Goal: Information Seeking & Learning: Learn about a topic

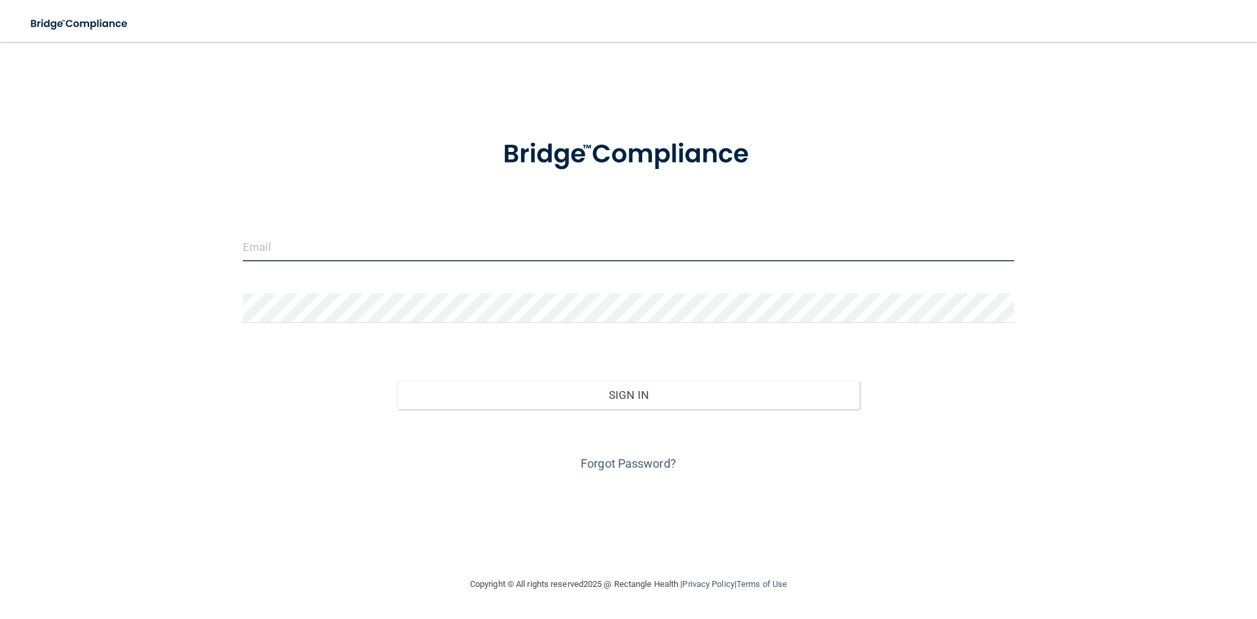
click at [514, 254] on input "email" at bounding box center [628, 246] width 771 height 29
type input "[EMAIL_ADDRESS][DOMAIN_NAME]"
click at [596, 337] on form "[EMAIL_ADDRESS][DOMAIN_NAME] Invalid email/password. You don't have permission …" at bounding box center [628, 296] width 771 height 353
click at [960, 292] on form "[EMAIL_ADDRESS][DOMAIN_NAME] Invalid email/password. You don't have permission …" at bounding box center [628, 296] width 771 height 353
click at [513, 287] on form "[EMAIL_ADDRESS][DOMAIN_NAME] Invalid email/password. You don't have permission …" at bounding box center [628, 296] width 771 height 353
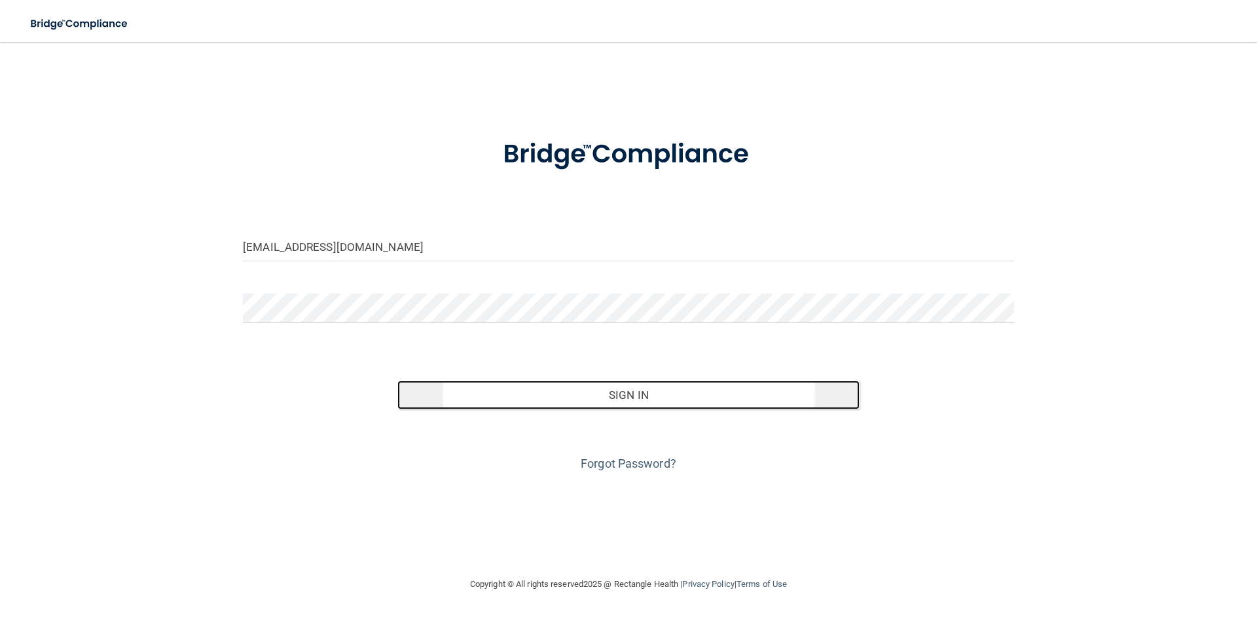
click at [532, 395] on button "Sign In" at bounding box center [628, 394] width 463 height 29
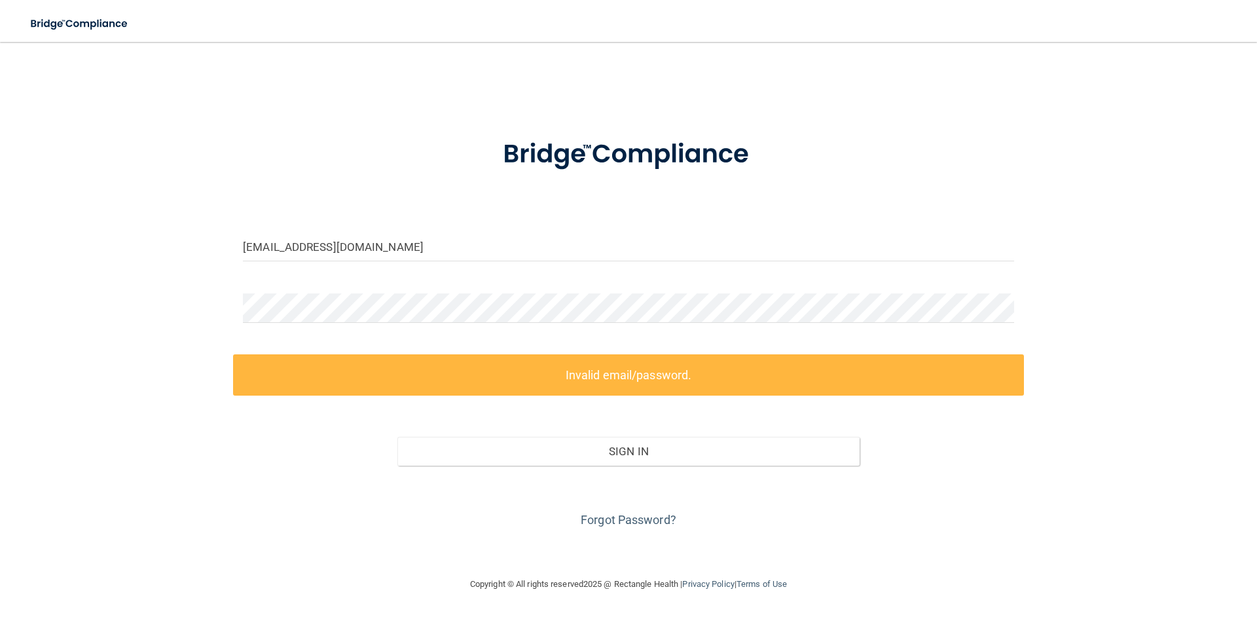
click at [361, 324] on div at bounding box center [628, 312] width 791 height 39
click at [45, 295] on div "pcsandridge@liberty.edu Invalid email/password. You don't have permission to ac…" at bounding box center [628, 309] width 1204 height 508
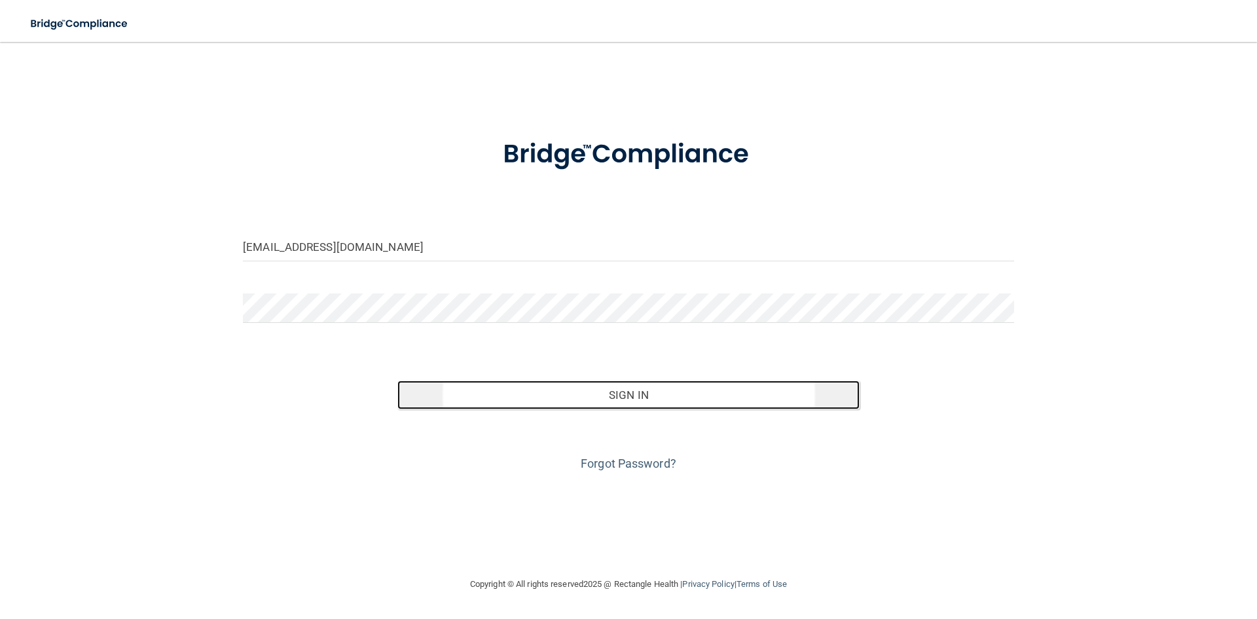
click at [495, 402] on button "Sign In" at bounding box center [628, 394] width 463 height 29
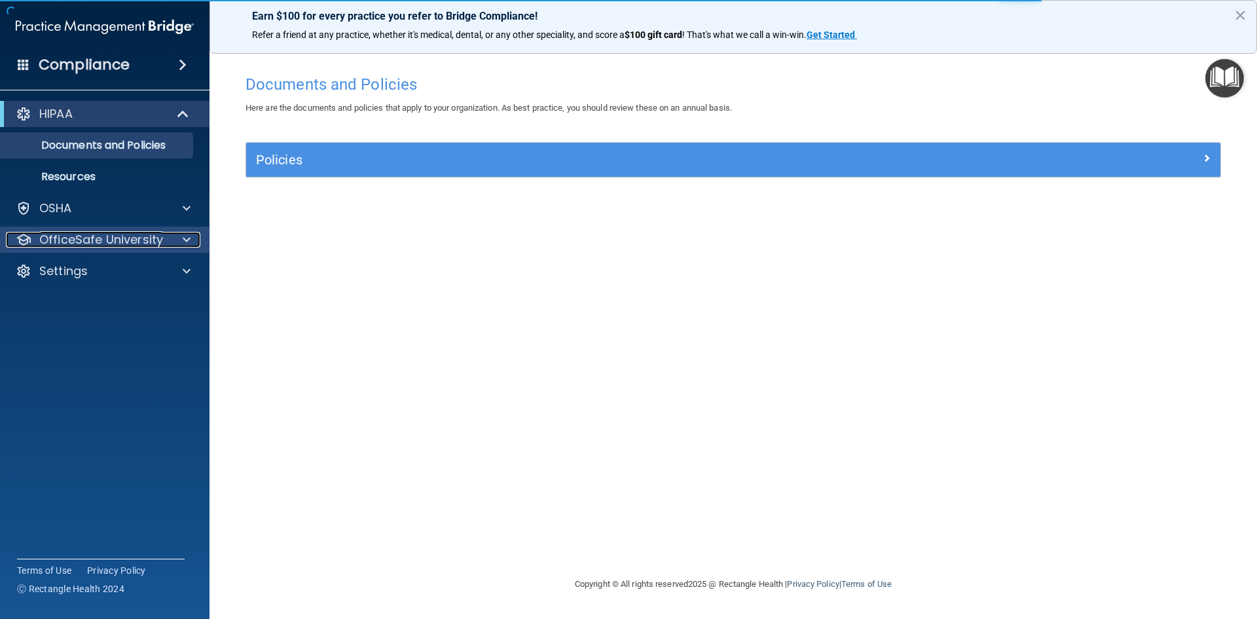
click at [165, 244] on div "OfficeSafe University" at bounding box center [87, 240] width 162 height 16
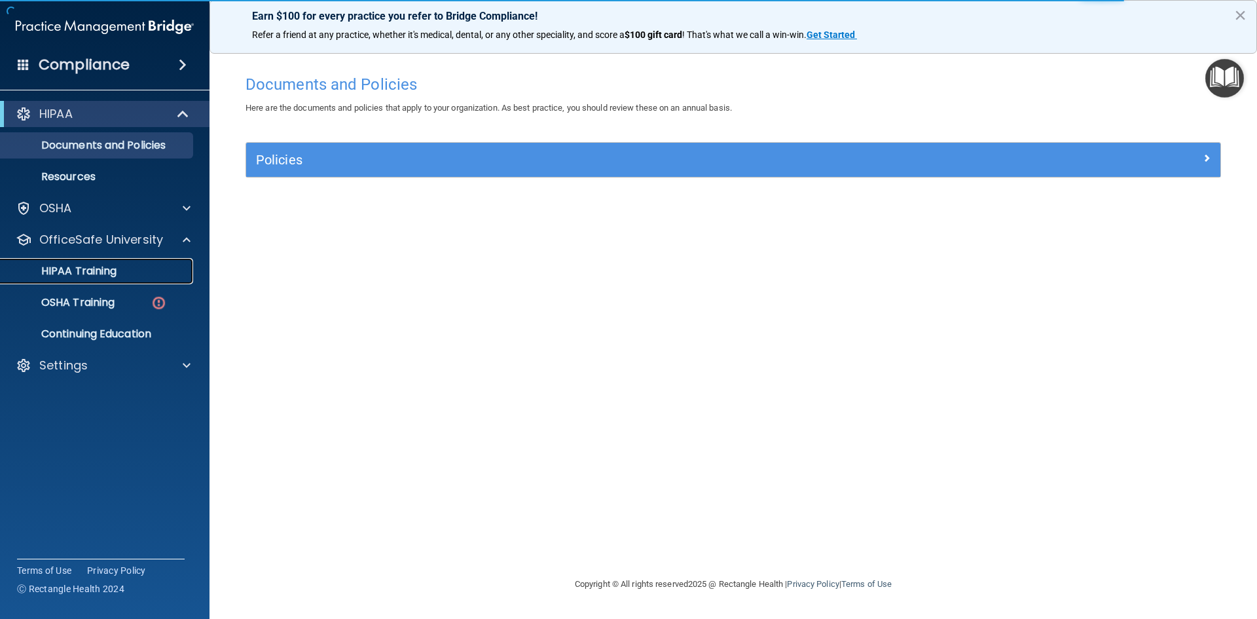
click at [107, 270] on p "HIPAA Training" at bounding box center [63, 270] width 108 height 13
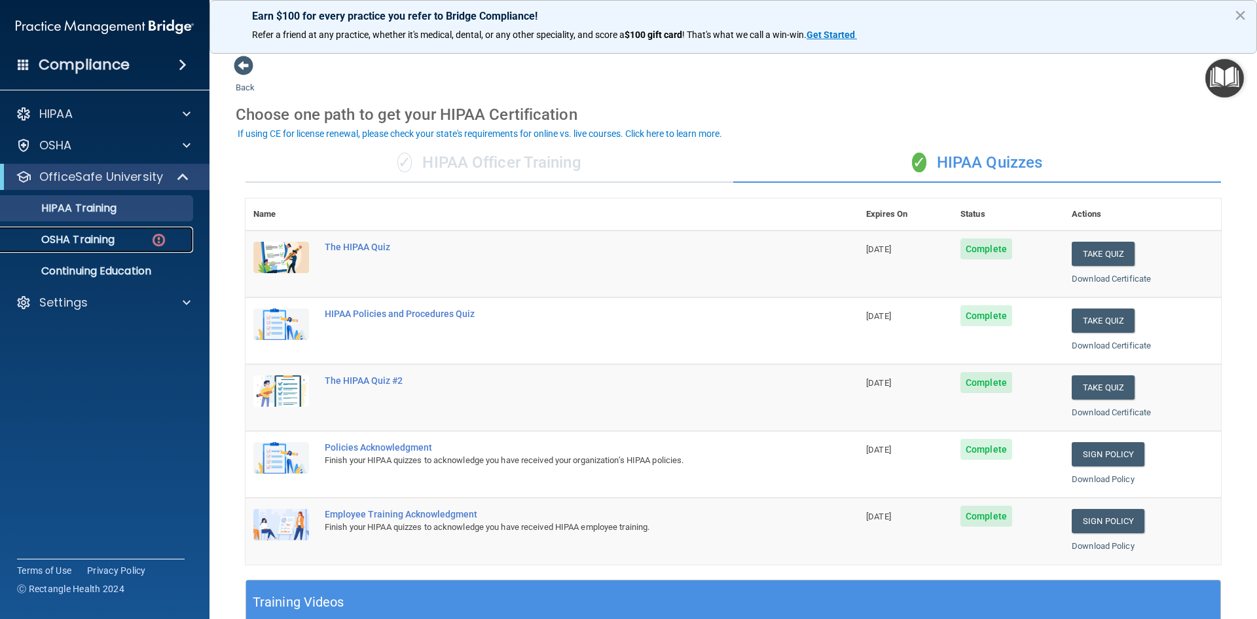
click at [105, 248] on link "OSHA Training" at bounding box center [90, 239] width 206 height 26
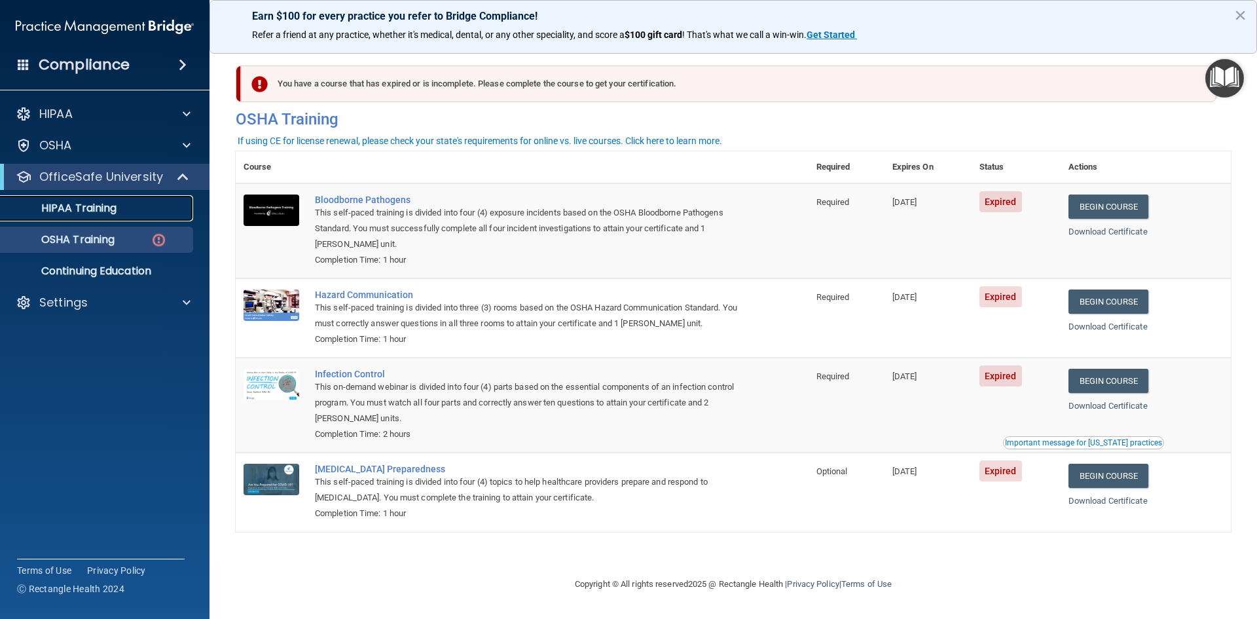
click at [180, 207] on div "HIPAA Training" at bounding box center [98, 208] width 179 height 13
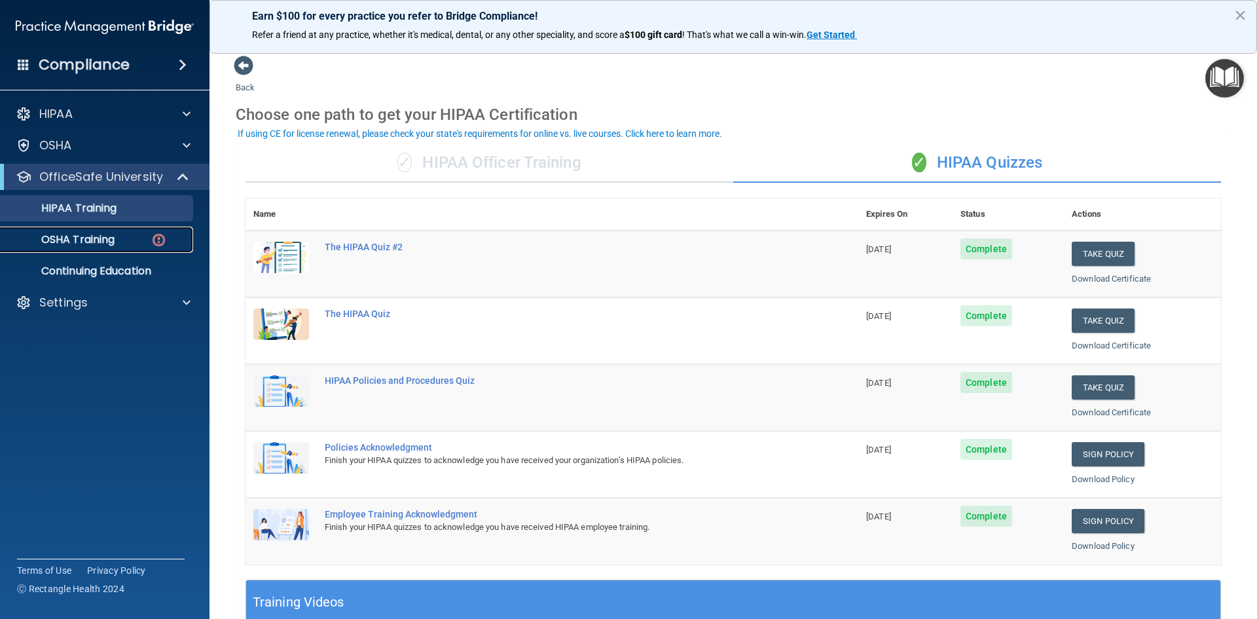
click at [76, 249] on link "OSHA Training" at bounding box center [90, 239] width 206 height 26
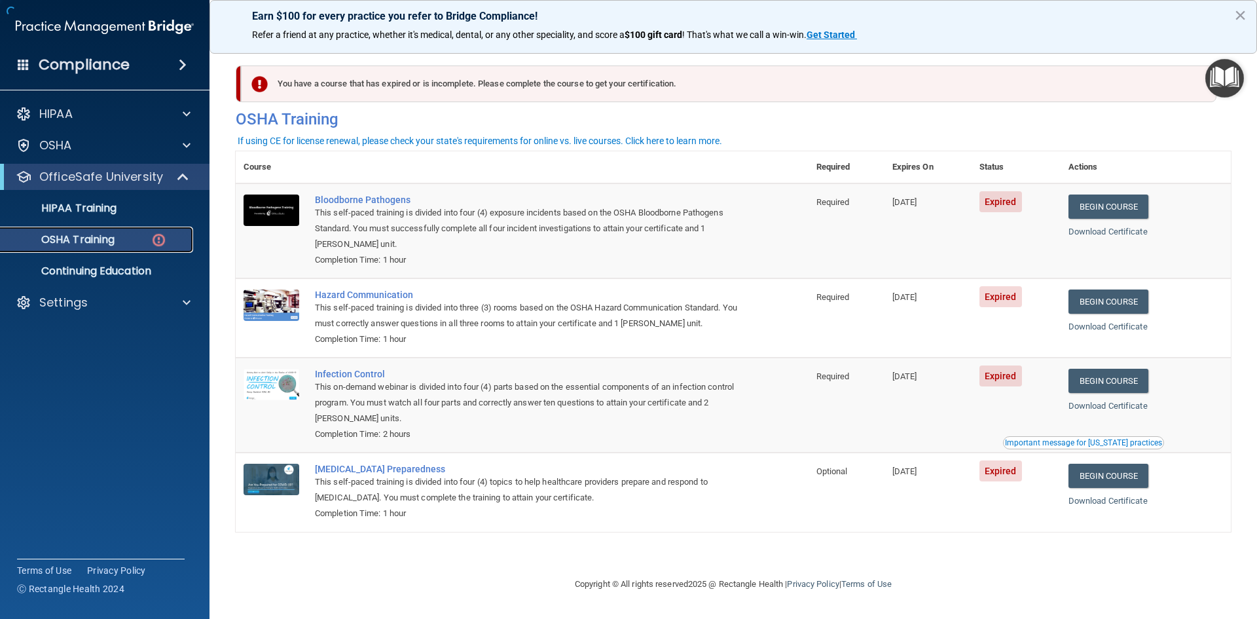
click at [68, 249] on link "OSHA Training" at bounding box center [90, 239] width 206 height 26
click at [1121, 211] on link "Begin Course" at bounding box center [1108, 206] width 80 height 24
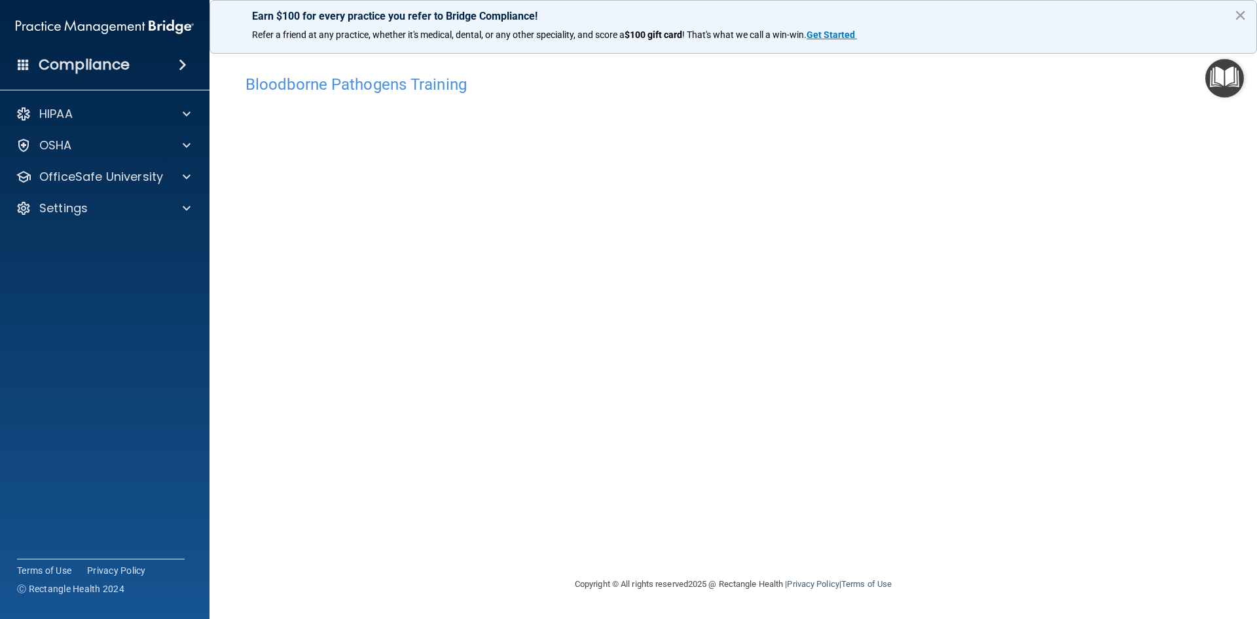
click at [1244, 16] on button "×" at bounding box center [1240, 15] width 12 height 21
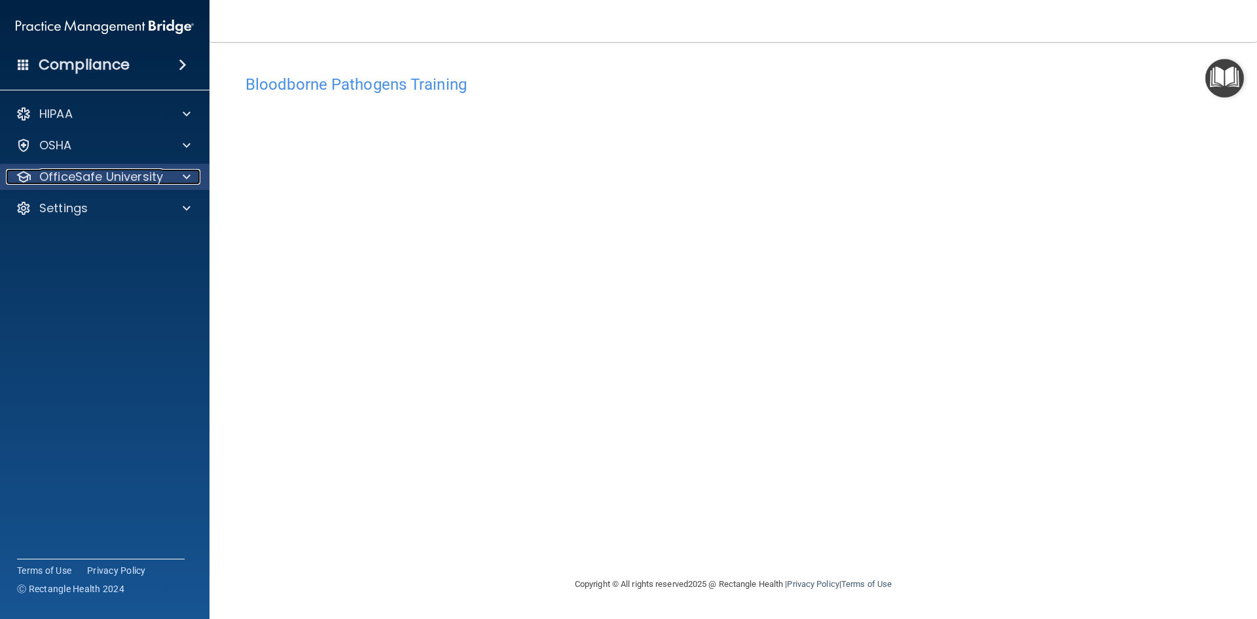
click at [88, 181] on p "OfficeSafe University" at bounding box center [101, 177] width 124 height 16
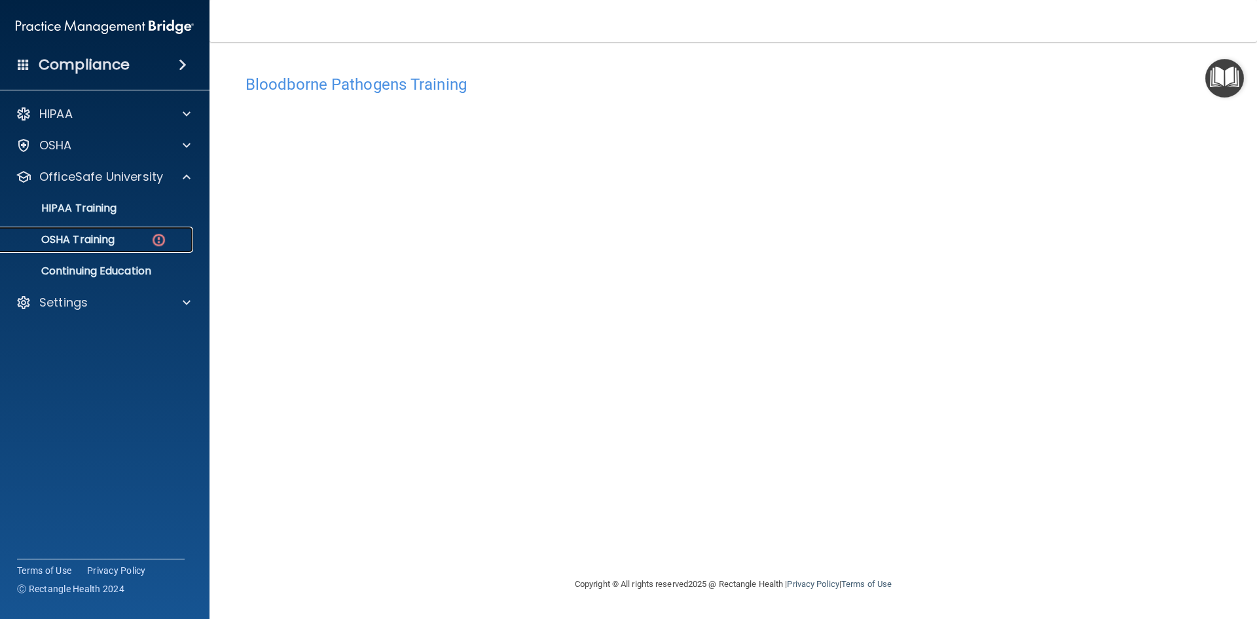
click at [73, 241] on p "OSHA Training" at bounding box center [62, 239] width 106 height 13
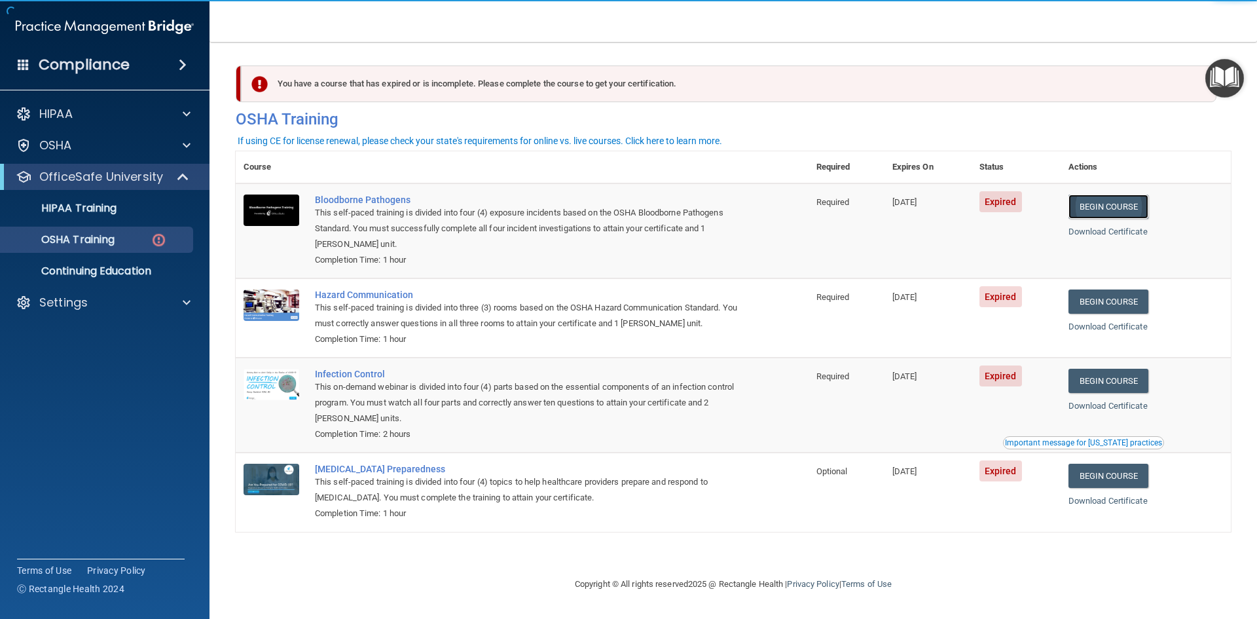
click at [1085, 212] on link "Begin Course" at bounding box center [1108, 206] width 80 height 24
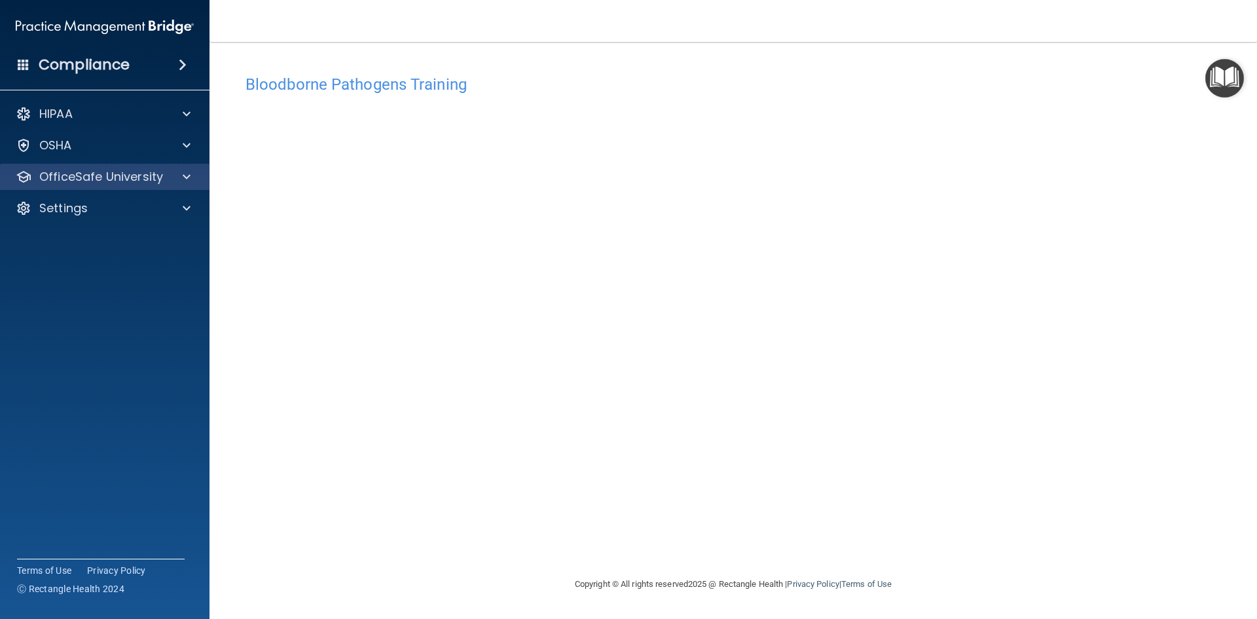
click at [138, 167] on div "OfficeSafe University" at bounding box center [105, 177] width 210 height 26
click at [92, 183] on p "OfficeSafe University" at bounding box center [101, 177] width 124 height 16
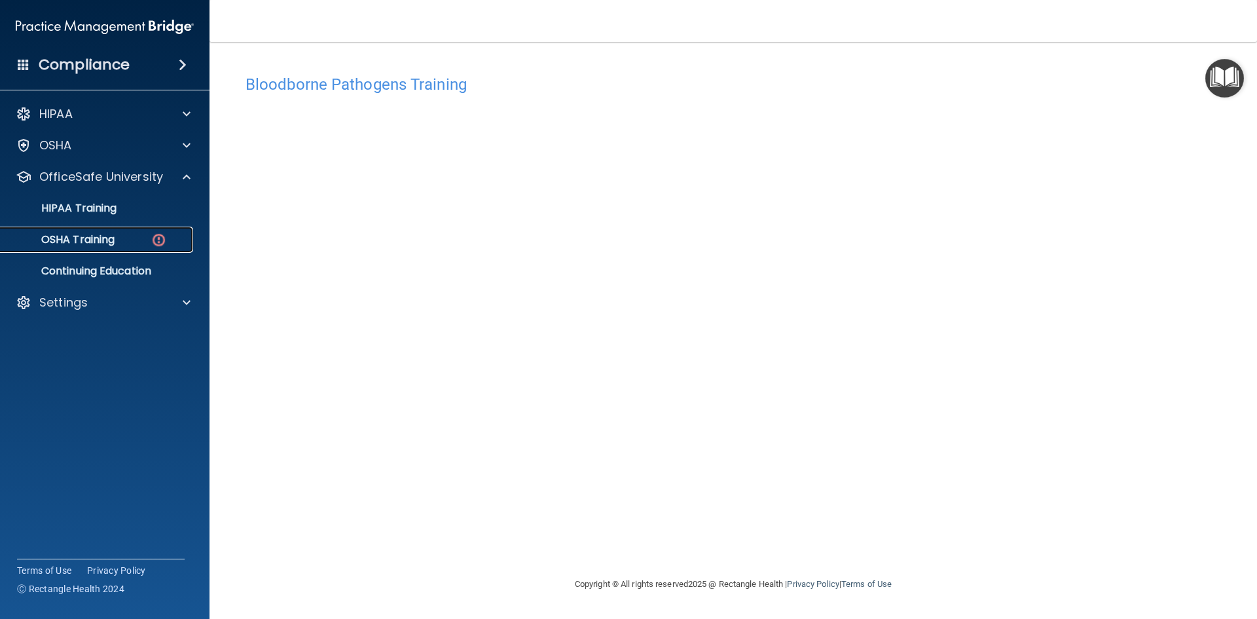
click at [104, 243] on p "OSHA Training" at bounding box center [62, 239] width 106 height 13
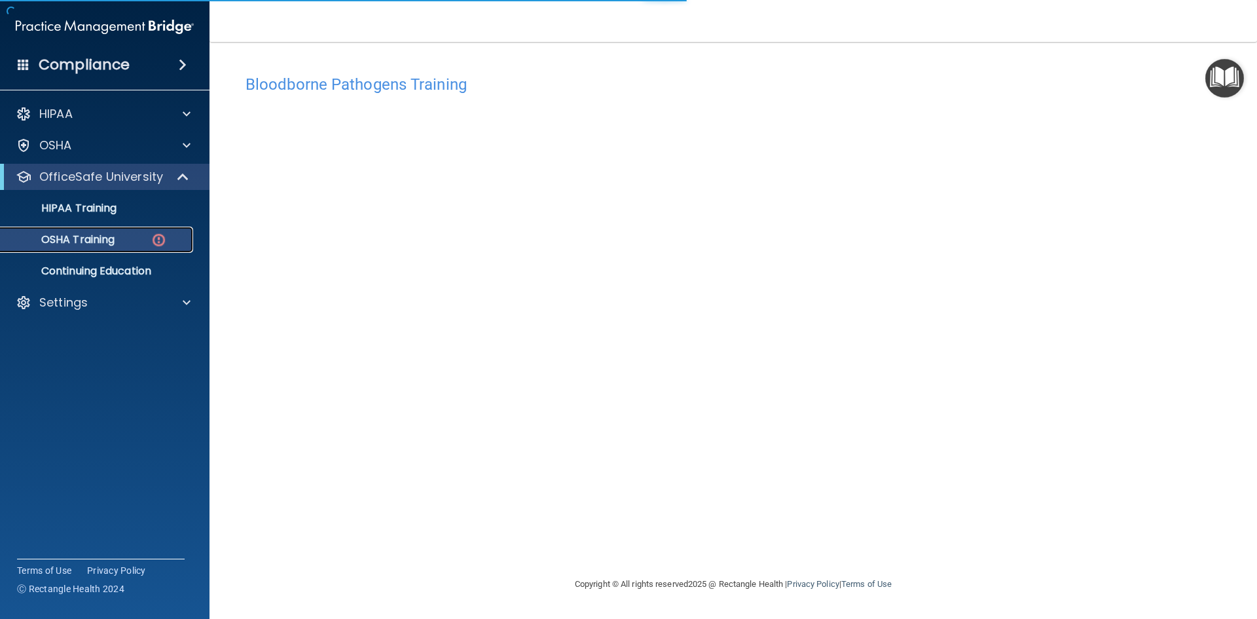
click at [102, 243] on p "OSHA Training" at bounding box center [62, 239] width 106 height 13
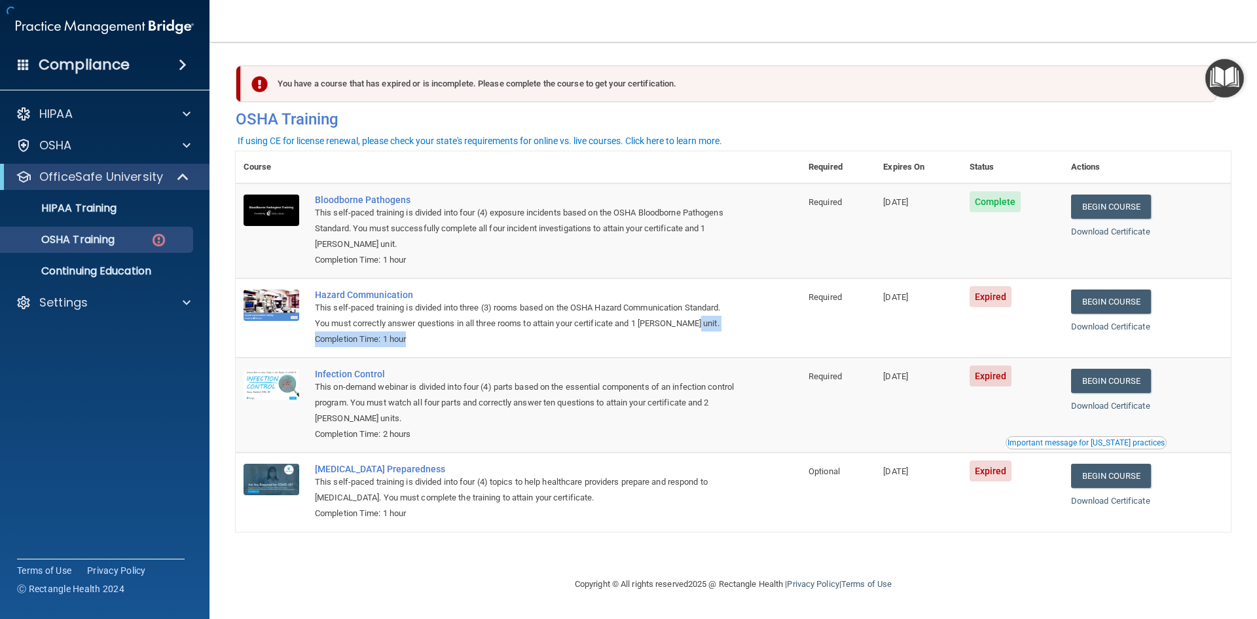
click at [736, 342] on td "Hazard Communication This self-paced training is divided into three (3) rooms b…" at bounding box center [554, 317] width 494 height 79
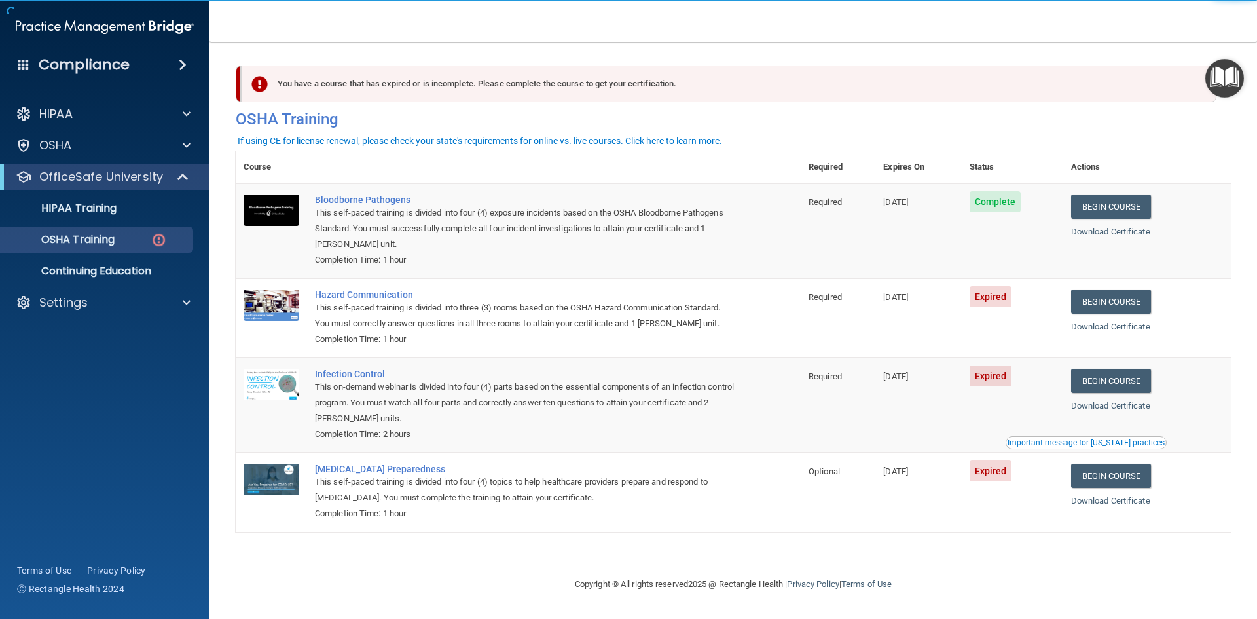
click at [753, 287] on td "Hazard Communication This self-paced training is divided into three (3) rooms b…" at bounding box center [554, 317] width 494 height 79
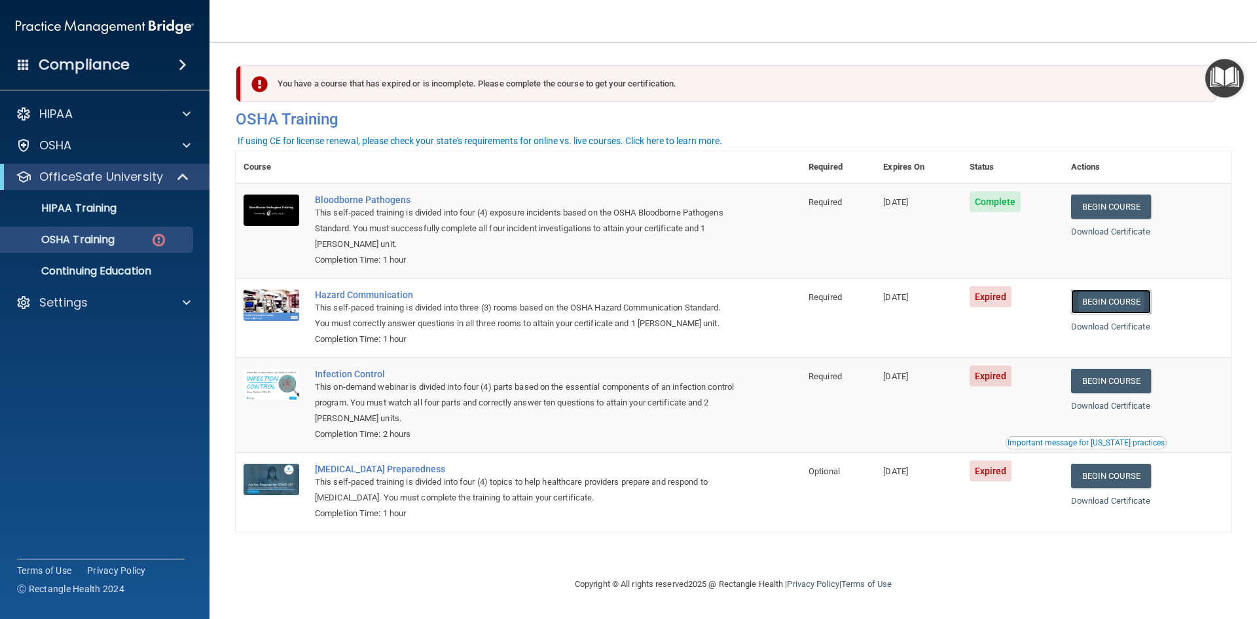
click at [1091, 301] on link "Begin Course" at bounding box center [1111, 301] width 80 height 24
